Goal: Information Seeking & Learning: Learn about a topic

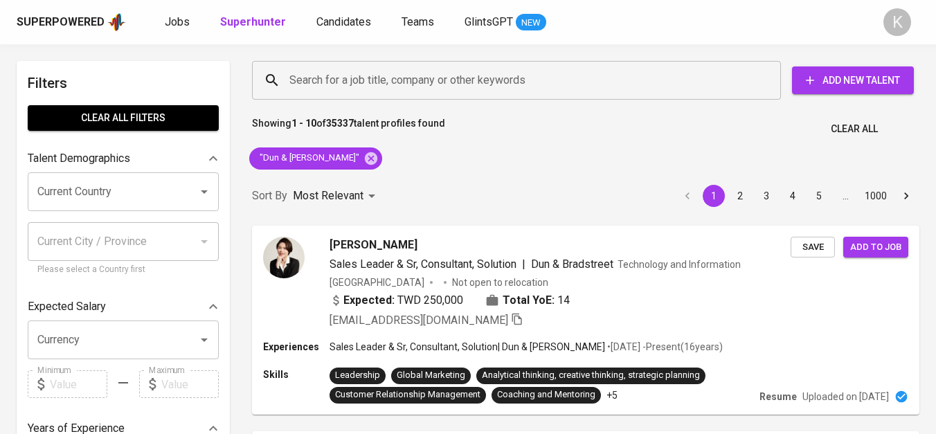
click at [365, 158] on icon at bounding box center [371, 158] width 12 height 12
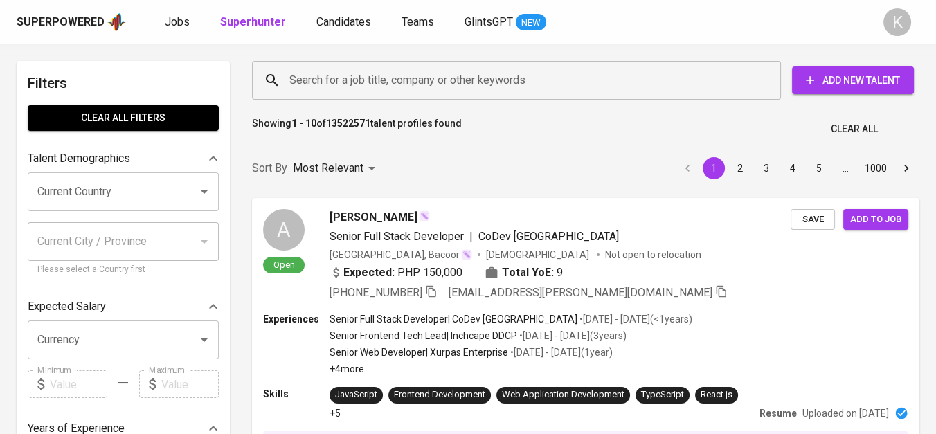
click at [368, 78] on input "Search for a job title, company or other keywords" at bounding box center [520, 80] width 468 height 26
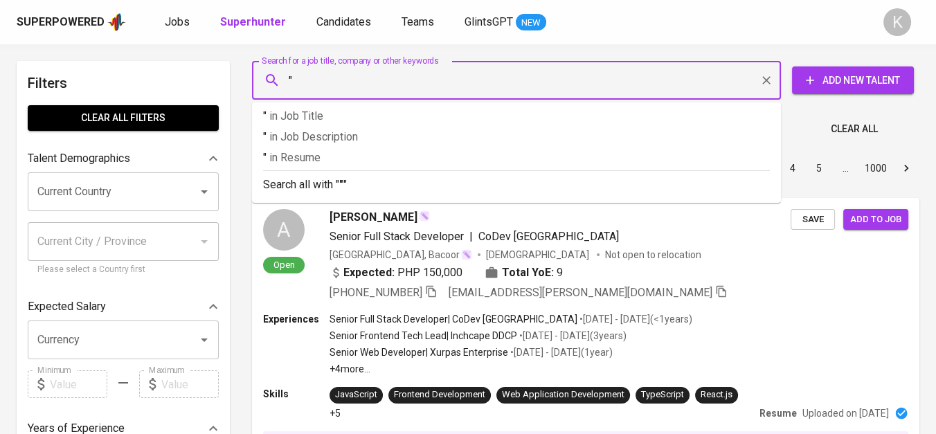
paste input "PT Triotama Toya Energi"
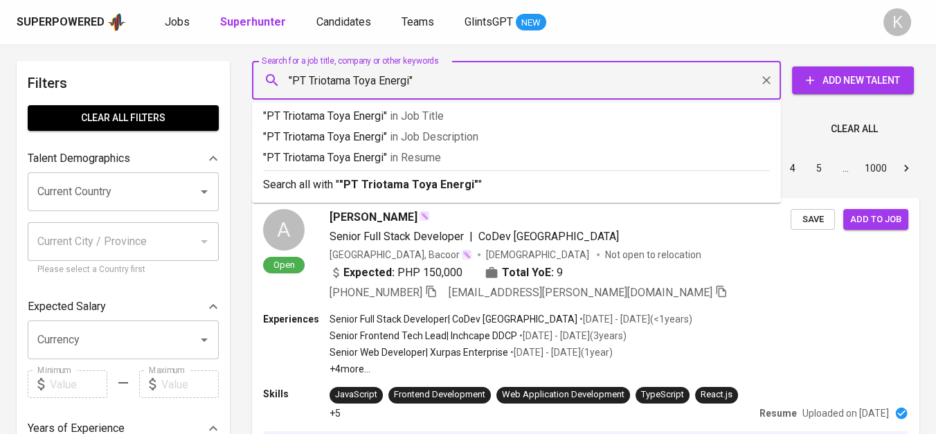
click at [311, 82] on input ""PT Triotama Toya Energi"" at bounding box center [520, 80] width 468 height 26
type input ""Triotama Toya Energi""
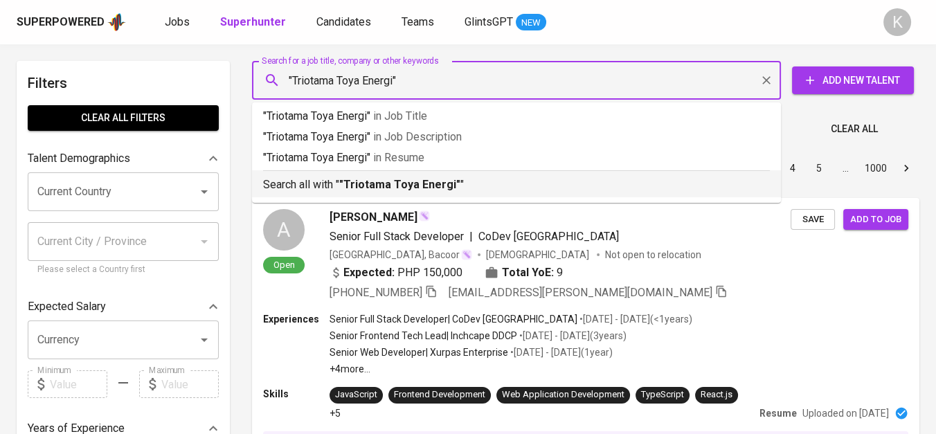
click at [381, 194] on li "Search all with " "Triotama Toya Energi" "" at bounding box center [516, 183] width 529 height 27
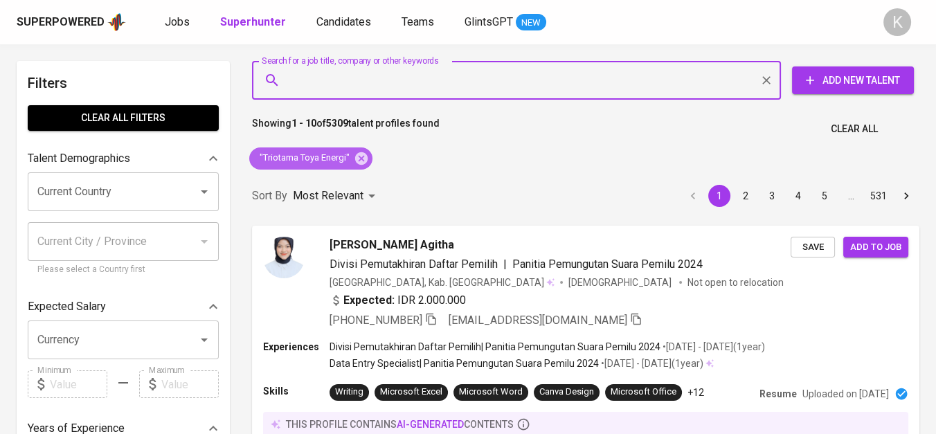
drag, startPoint x: 366, startPoint y: 156, endPoint x: 433, endPoint y: 1, distance: 168.8
click at [366, 156] on icon at bounding box center [361, 158] width 12 height 12
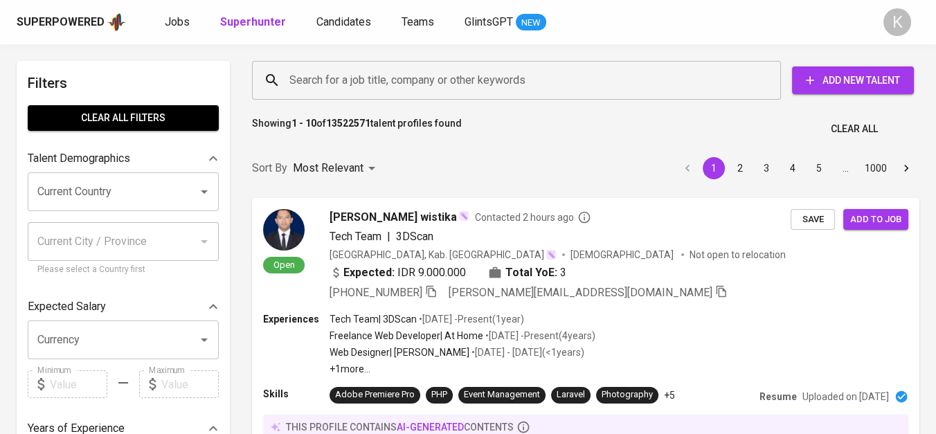
click at [330, 70] on input "Search for a job title, company or other keywords" at bounding box center [520, 80] width 468 height 26
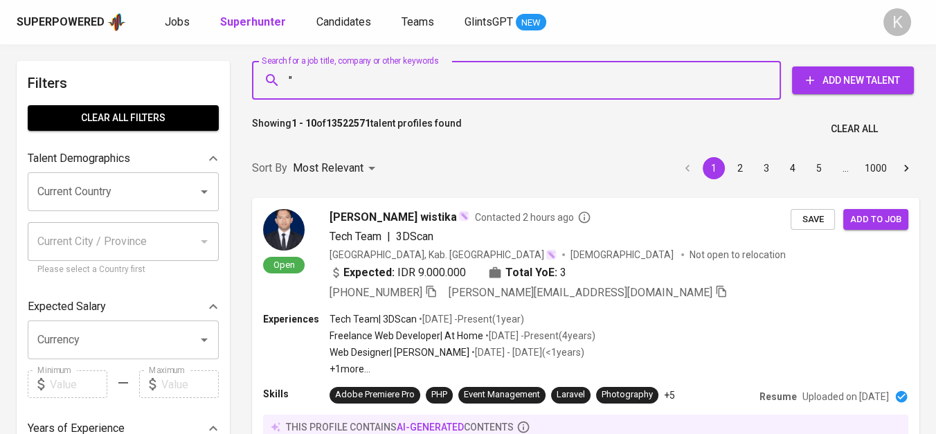
paste input "PT. ZHONG HENG TAI YANG"
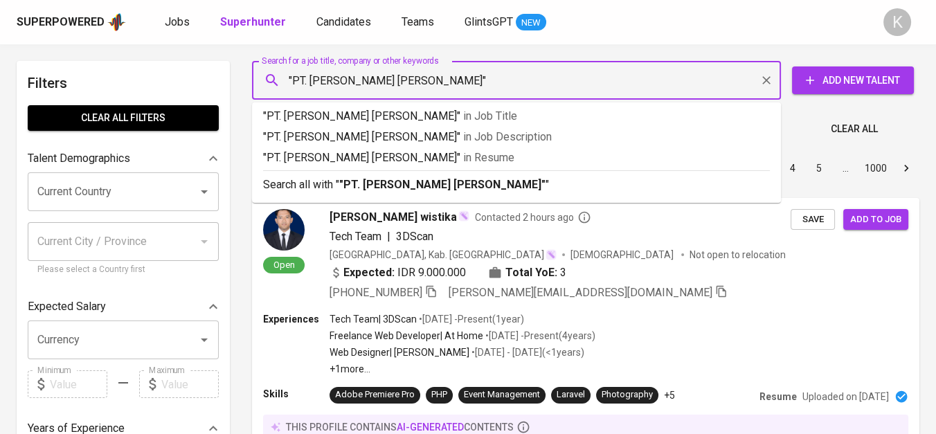
click at [312, 77] on input ""PT. ZHONG HENG TAI YANG"" at bounding box center [520, 80] width 468 height 26
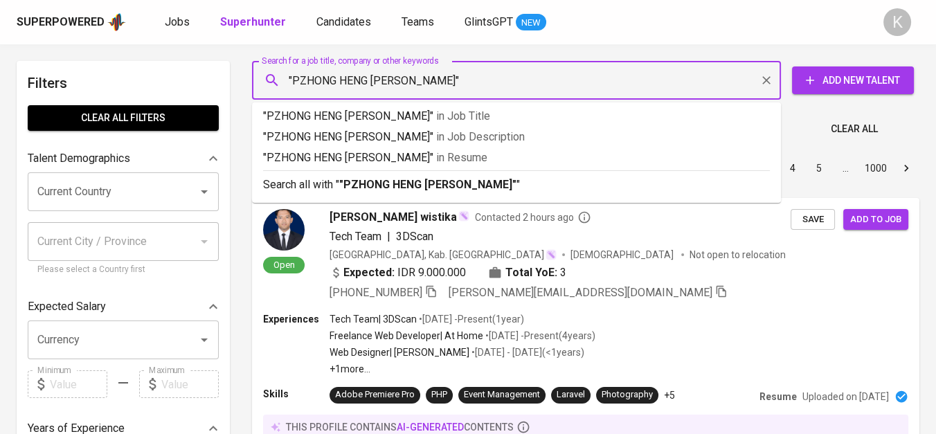
type input ""[PERSON_NAME] [PERSON_NAME]""
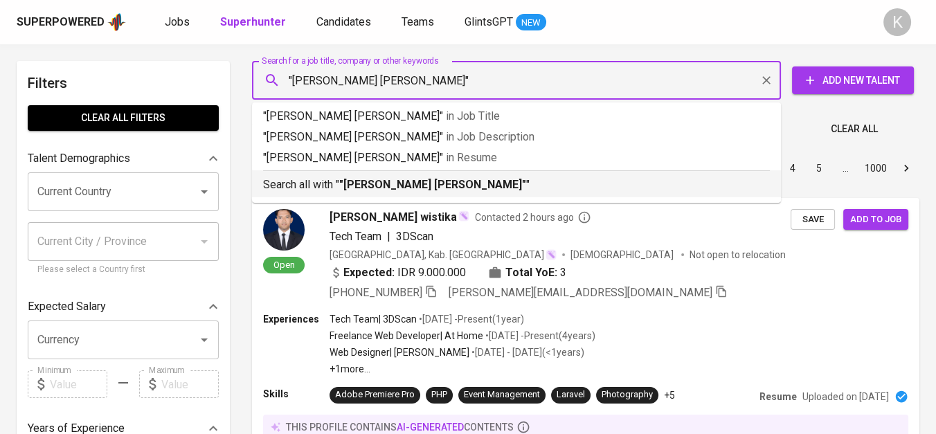
click at [366, 189] on b ""[PERSON_NAME] [PERSON_NAME]"" at bounding box center [432, 184] width 187 height 13
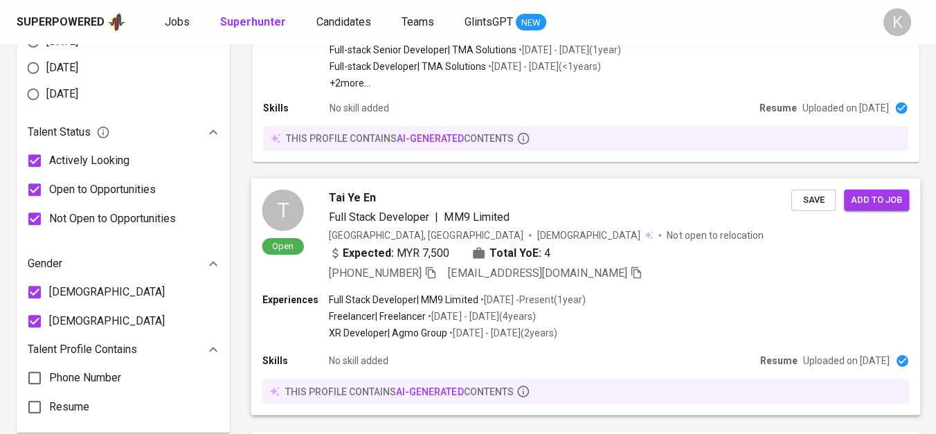
scroll to position [666, 0]
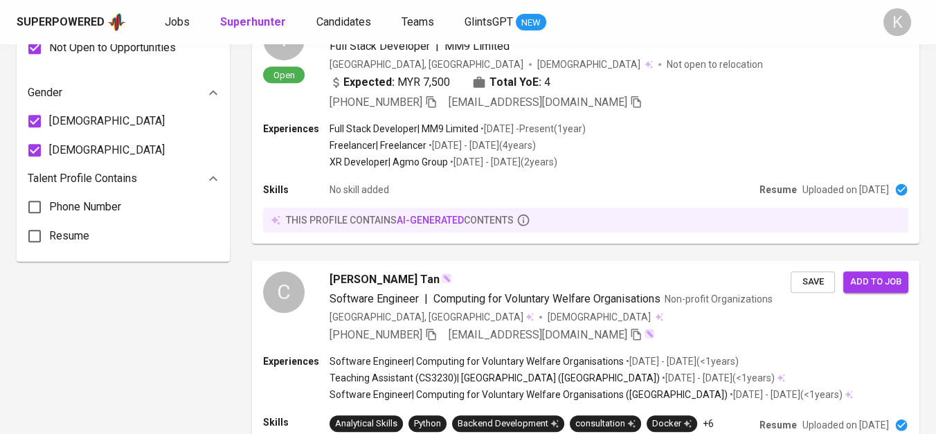
scroll to position [1462, 0]
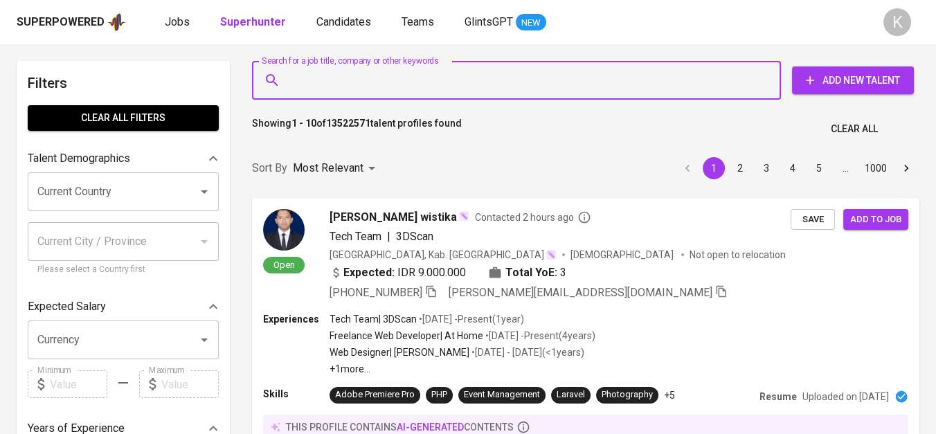
click at [409, 87] on input "Search for a job title, company or other keywords" at bounding box center [520, 80] width 468 height 26
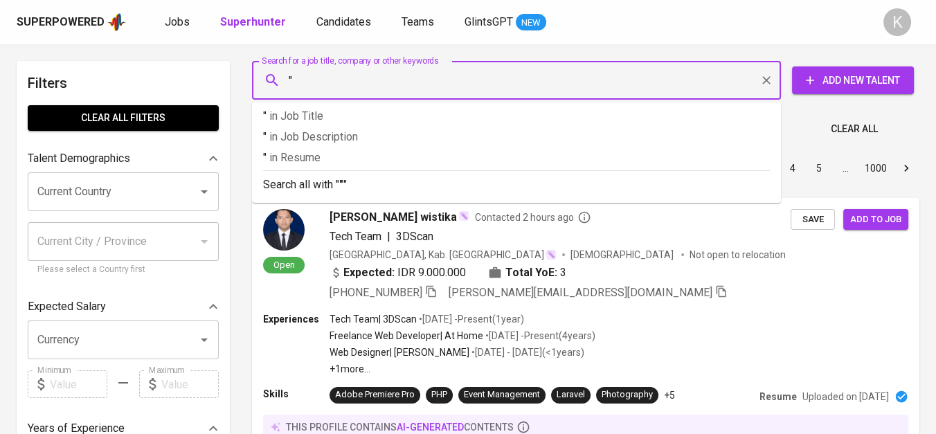
paste input "Satria [PERSON_NAME] Sakti"
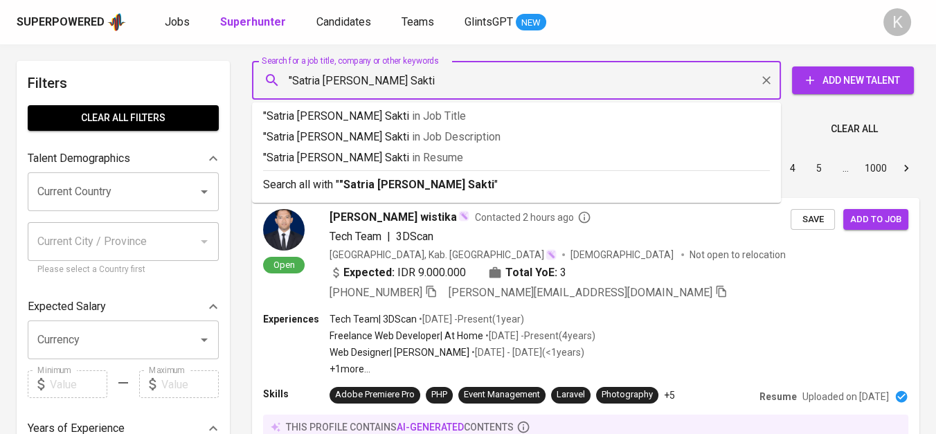
type input ""Satria [PERSON_NAME] Sakti""
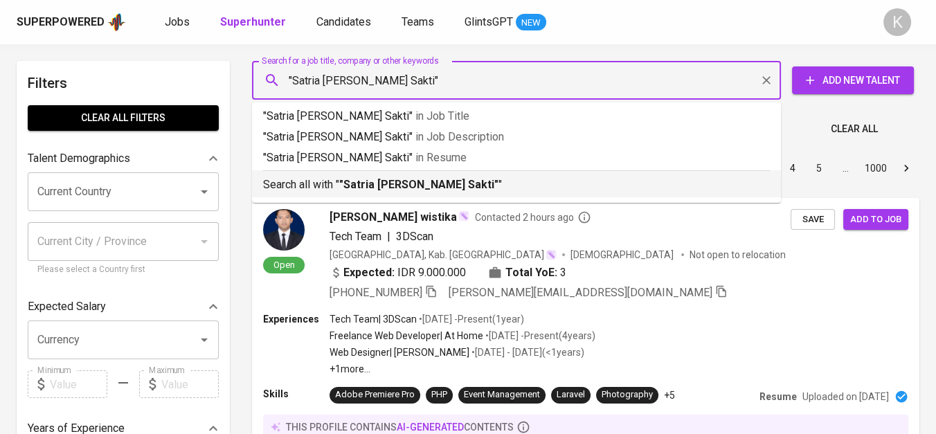
click at [427, 180] on b ""Satria [PERSON_NAME] Sakti"" at bounding box center [418, 184] width 159 height 13
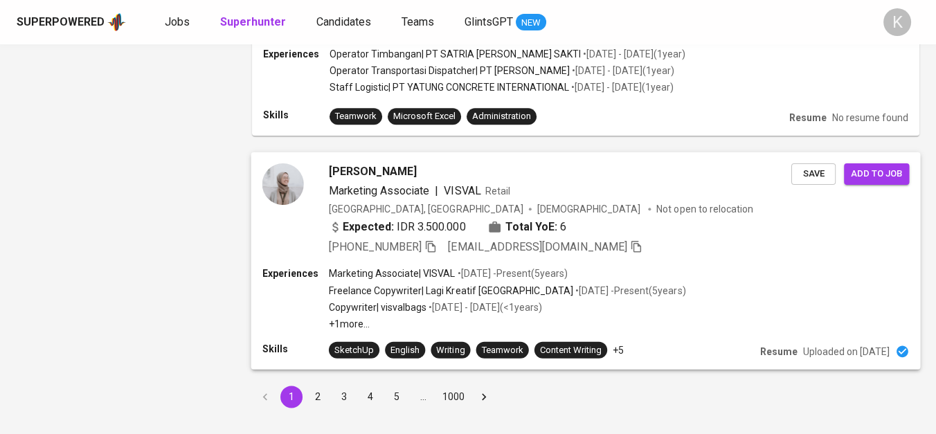
scroll to position [2194, 0]
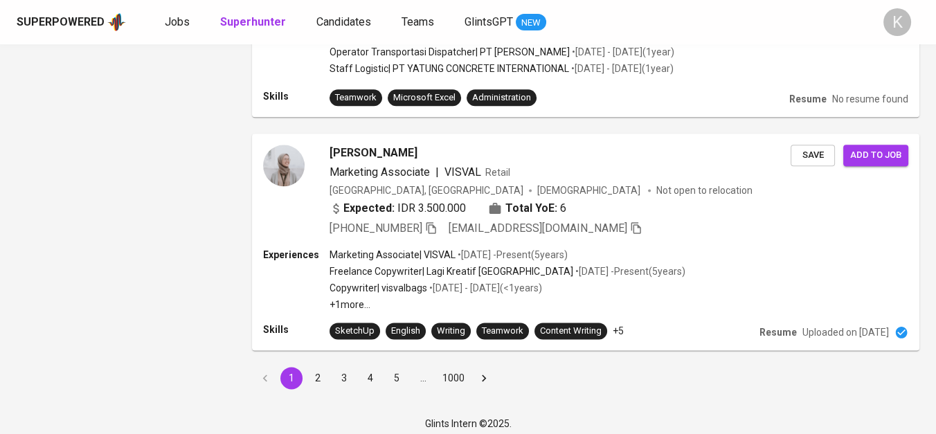
drag, startPoint x: 314, startPoint y: 368, endPoint x: 479, endPoint y: 249, distance: 203.4
click at [314, 368] on button "2" at bounding box center [318, 378] width 22 height 22
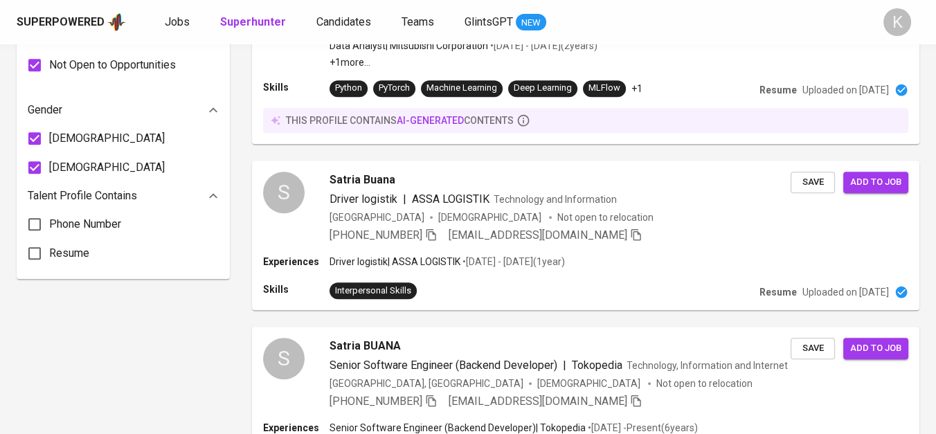
scroll to position [2338, 0]
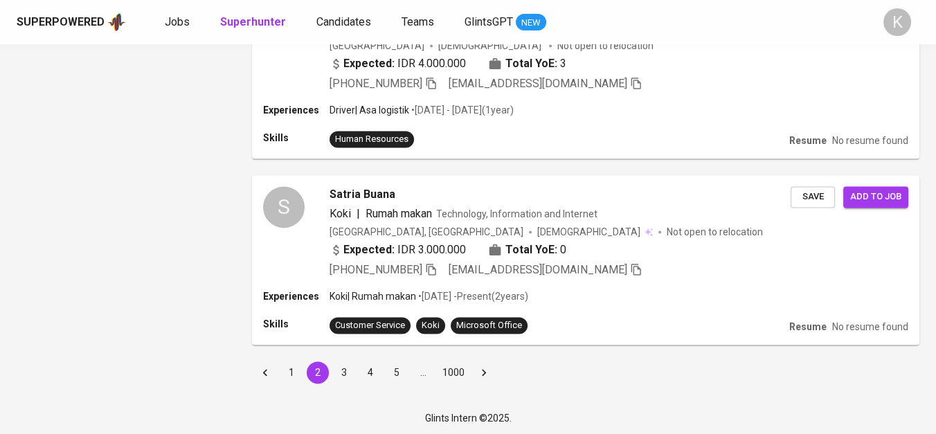
click at [291, 372] on button "1" at bounding box center [292, 373] width 22 height 22
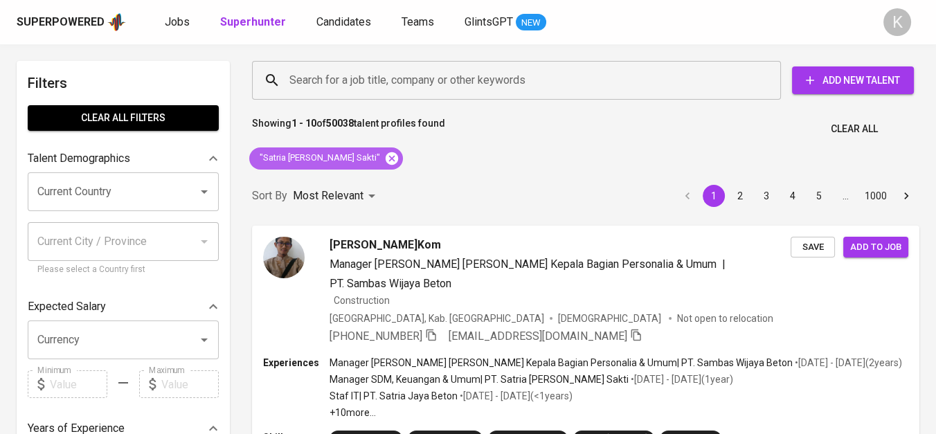
click at [386, 158] on icon at bounding box center [392, 158] width 12 height 12
